Goal: Connect with others: Connect with others

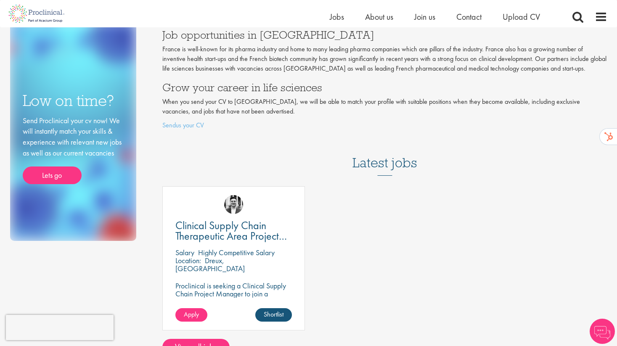
scroll to position [58, 0]
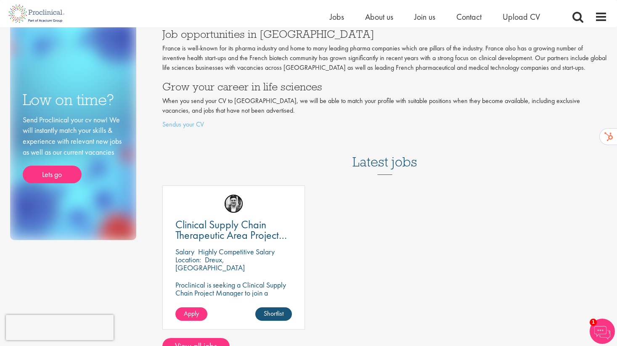
click at [235, 204] on img at bounding box center [233, 203] width 19 height 19
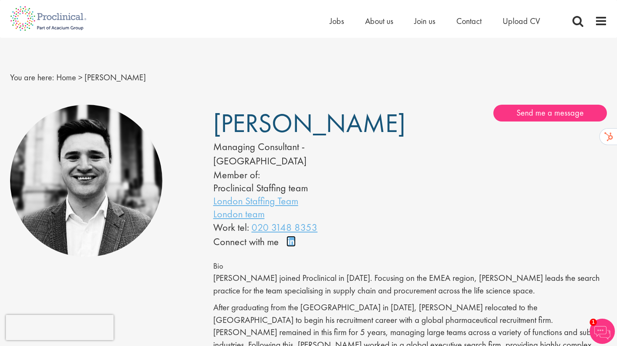
click at [290, 245] on link "Connect on LinkedIn" at bounding box center [293, 245] width 15 height 0
